Goal: Register for event/course

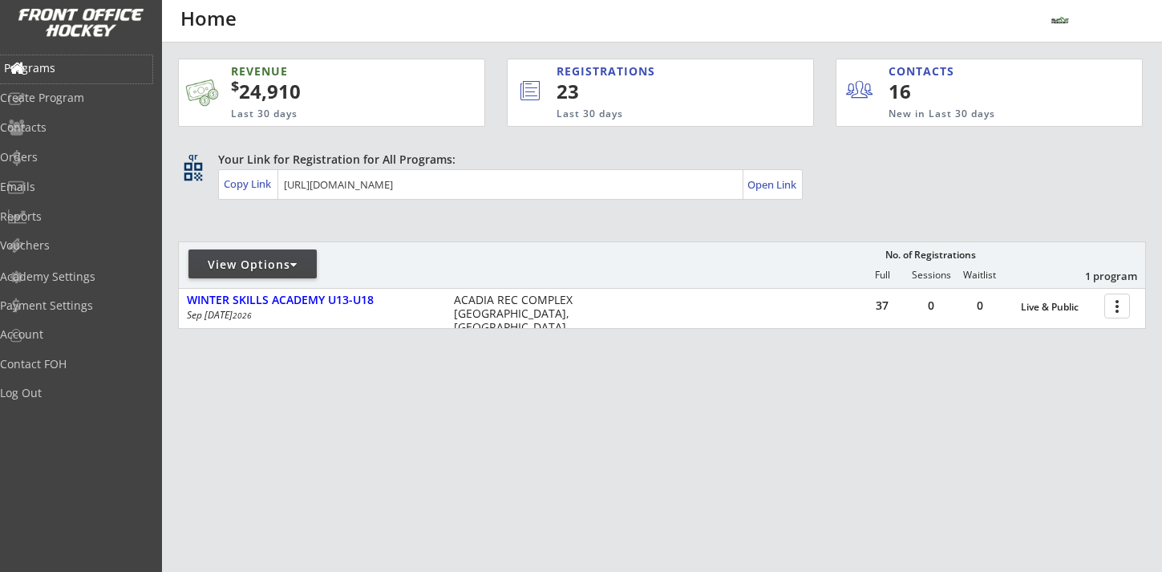
click at [59, 68] on div "Programs" at bounding box center [76, 68] width 144 height 11
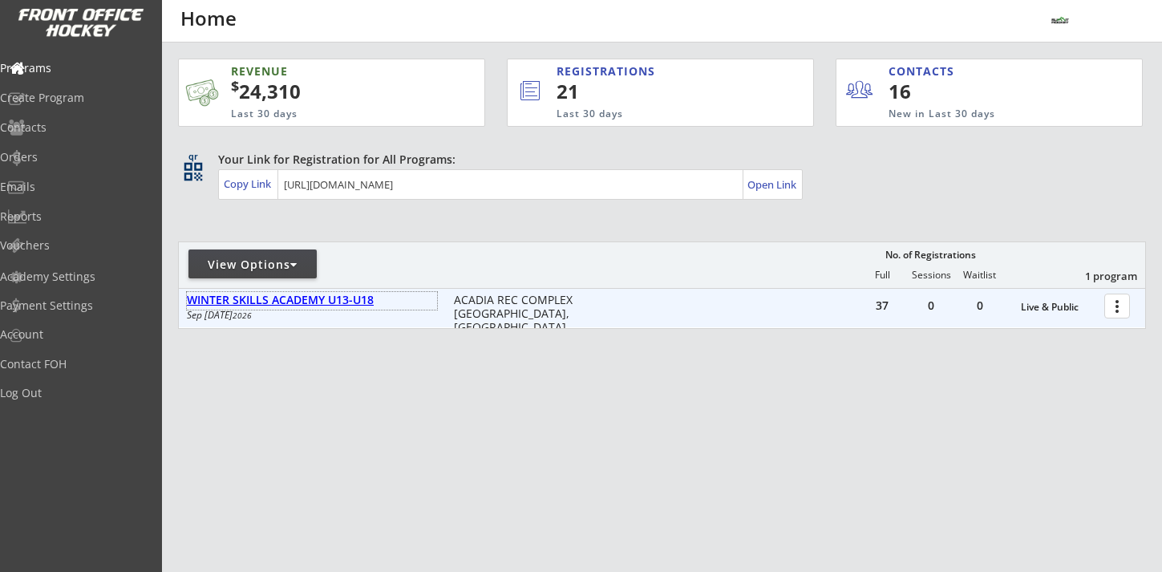
click at [353, 298] on div "WINTER SKILLS ACADEMY U13-U18" at bounding box center [312, 301] width 250 height 14
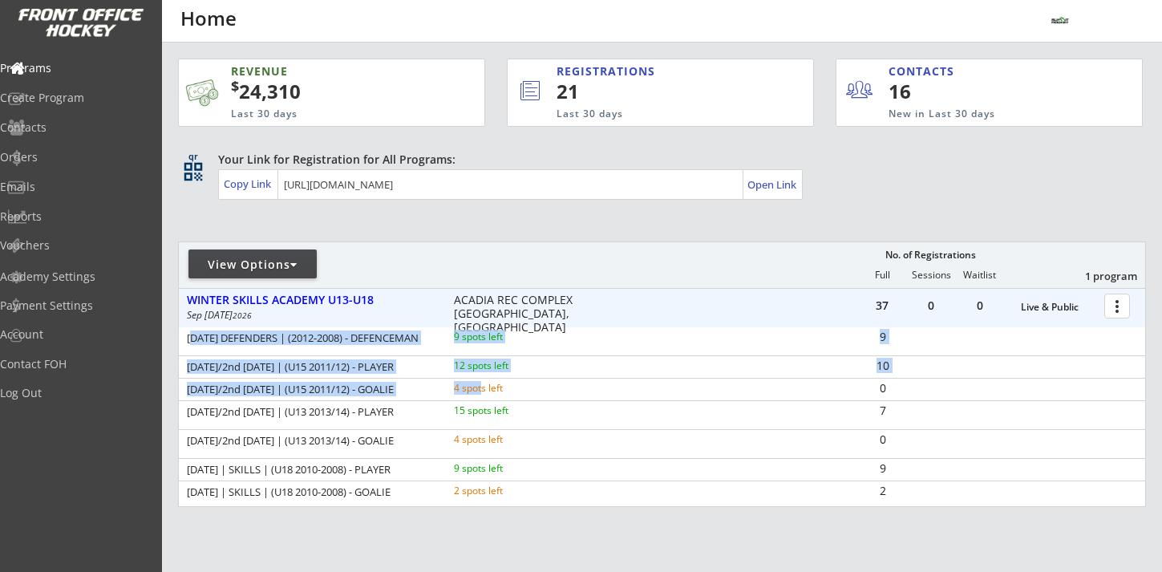
drag, startPoint x: 192, startPoint y: 339, endPoint x: 482, endPoint y: 391, distance: 295.0
click at [483, 391] on div "[DATE] DEFENDERS | (2012-2008) - DEFENCEMAN 9 spots left 9 [DATE]/2nd [DATE] | …" at bounding box center [662, 415] width 967 height 176
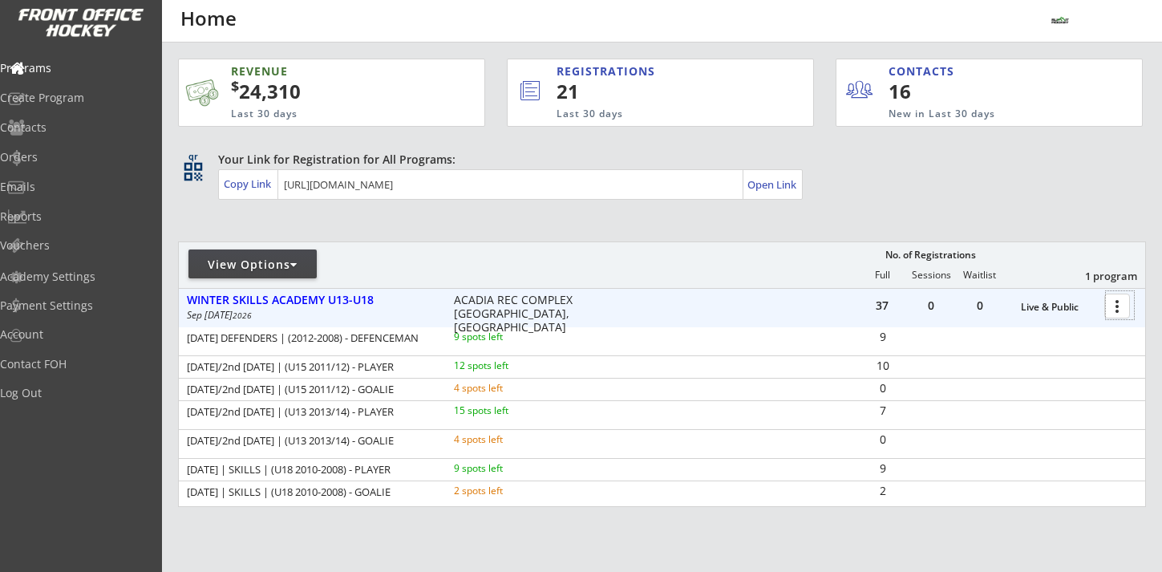
click at [1116, 309] on div at bounding box center [1120, 305] width 28 height 28
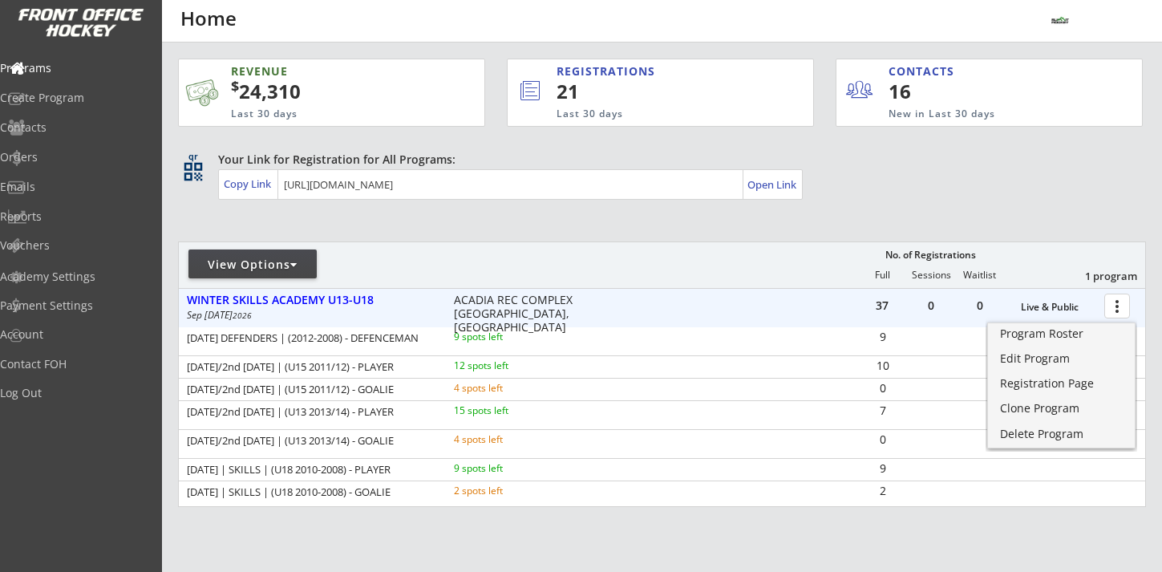
click at [695, 302] on div "37 0 0 Live & Public more_vert WINTER SKILLS ACADEMY U13-U18 [DATE] - [DATE] [G…" at bounding box center [662, 308] width 967 height 39
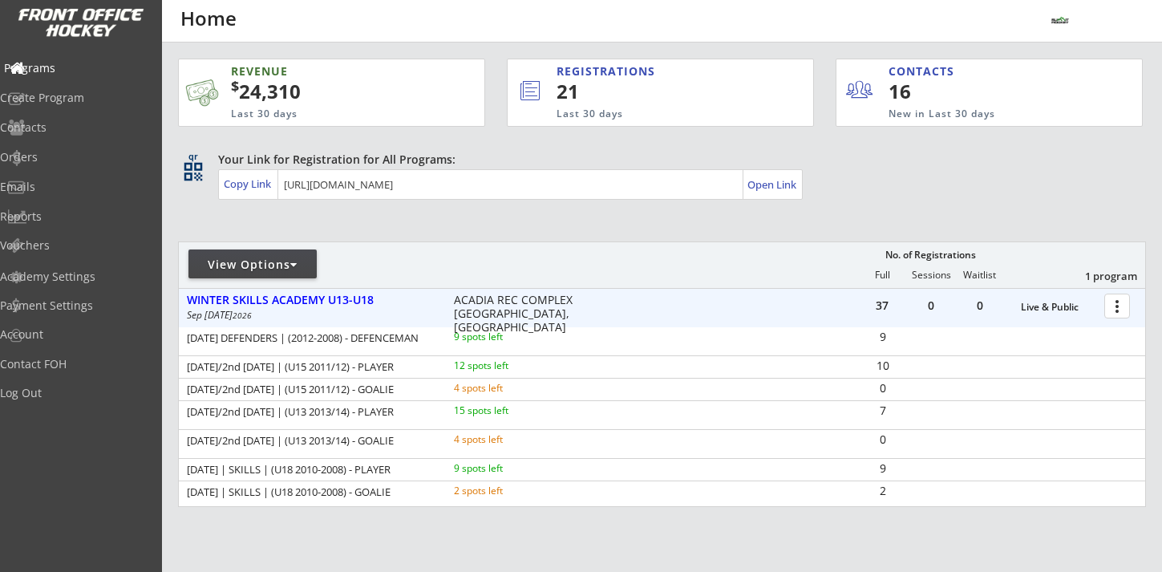
click at [79, 71] on div "Programs" at bounding box center [76, 68] width 144 height 11
click at [1118, 311] on div at bounding box center [1120, 305] width 28 height 28
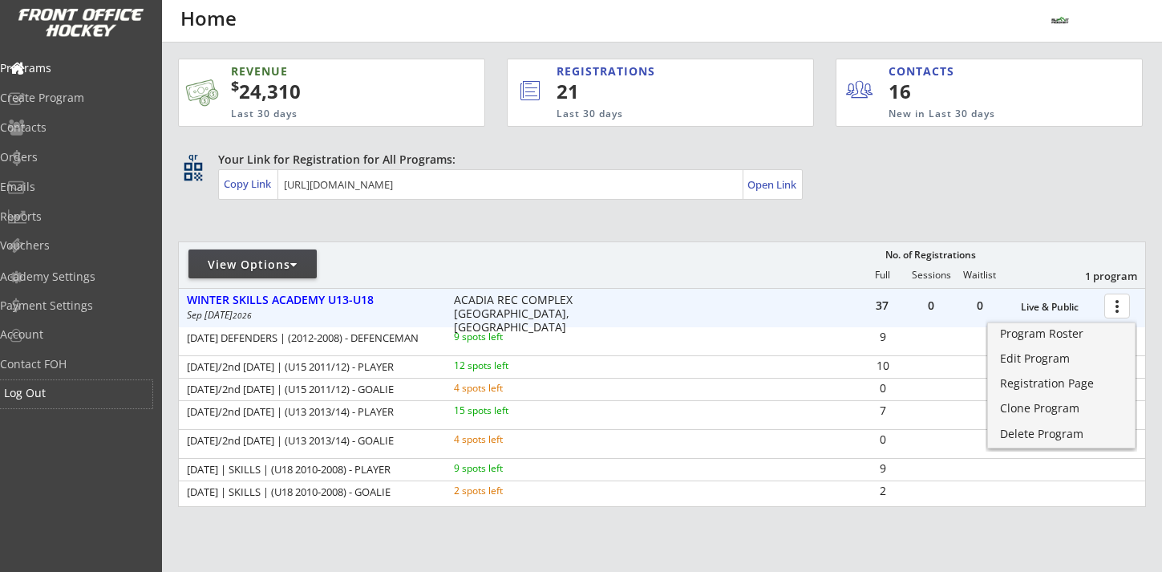
click at [57, 392] on div "Log Out" at bounding box center [76, 392] width 144 height 11
